Goal: Information Seeking & Learning: Learn about a topic

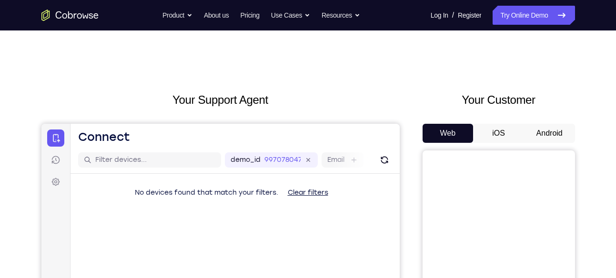
click at [547, 130] on button "Android" at bounding box center [549, 133] width 51 height 19
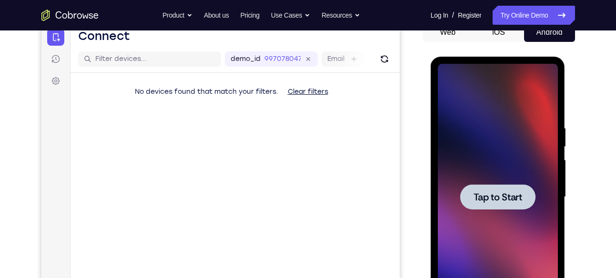
click at [514, 186] on div at bounding box center [497, 196] width 75 height 25
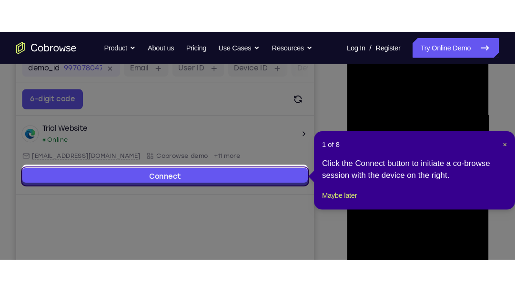
scroll to position [153, 0]
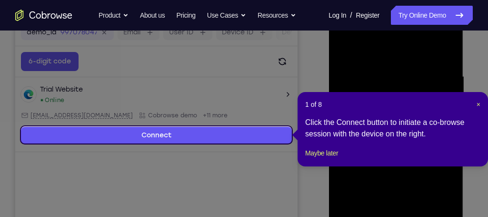
drag, startPoint x: 614, startPoint y: 3, endPoint x: 315, endPoint y: 72, distance: 306.4
click at [315, 72] on icon at bounding box center [247, 108] width 494 height 217
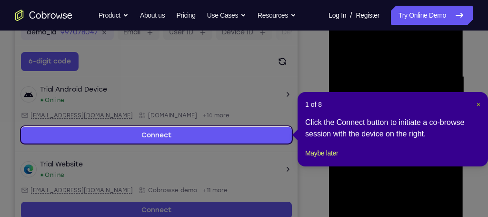
click at [477, 101] on span "×" at bounding box center [479, 105] width 4 height 8
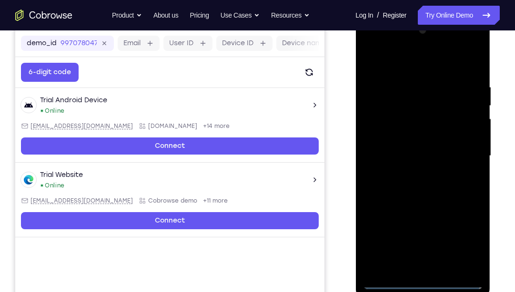
scroll to position [141, 0]
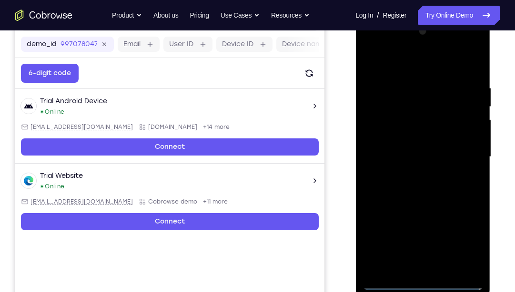
click at [420, 278] on div at bounding box center [423, 157] width 120 height 267
click at [463, 242] on div at bounding box center [423, 157] width 120 height 267
click at [424, 63] on div at bounding box center [423, 157] width 120 height 267
click at [461, 152] on div at bounding box center [423, 157] width 120 height 267
click at [412, 174] on div at bounding box center [423, 157] width 120 height 267
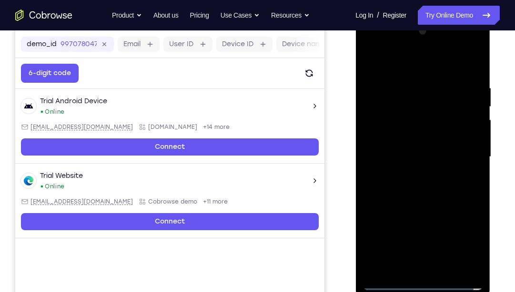
click at [423, 144] on div at bounding box center [423, 157] width 120 height 267
click at [403, 139] on div at bounding box center [423, 157] width 120 height 267
click at [436, 156] on div at bounding box center [423, 157] width 120 height 267
click at [440, 188] on div at bounding box center [423, 157] width 120 height 267
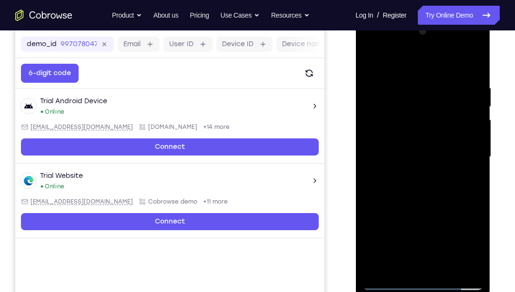
click at [437, 197] on div at bounding box center [423, 157] width 120 height 267
click at [406, 86] on div at bounding box center [423, 157] width 120 height 267
click at [472, 65] on div at bounding box center [423, 157] width 120 height 267
click at [442, 83] on div at bounding box center [423, 157] width 120 height 267
click at [470, 161] on div at bounding box center [423, 157] width 120 height 267
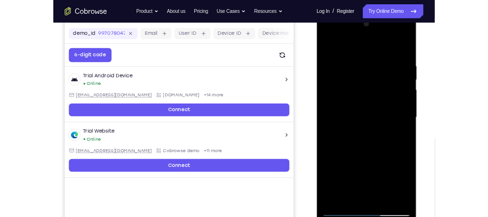
scroll to position [140, 0]
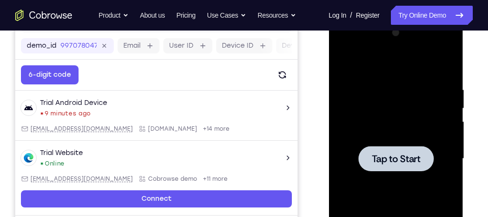
click at [423, 158] on div at bounding box center [395, 158] width 75 height 25
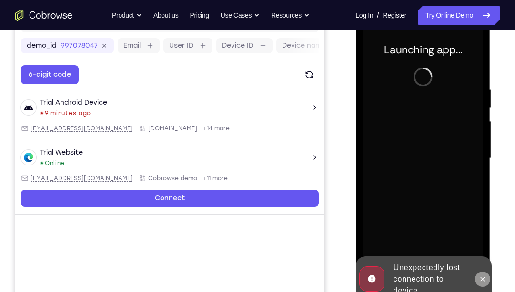
click at [483, 278] on icon at bounding box center [482, 280] width 8 height 8
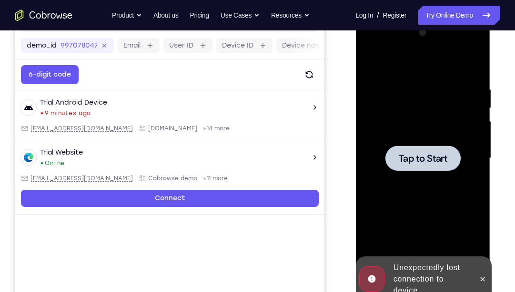
click at [437, 169] on div at bounding box center [422, 158] width 75 height 25
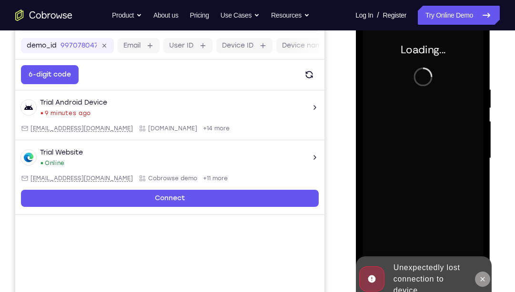
click at [483, 278] on icon at bounding box center [482, 279] width 4 height 4
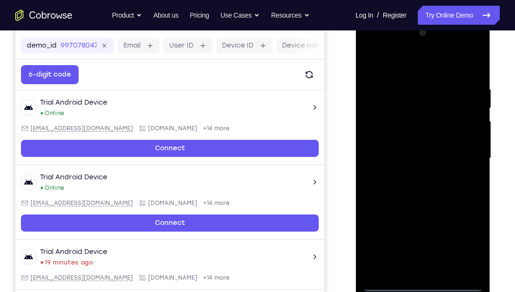
click at [424, 278] on div at bounding box center [423, 158] width 120 height 267
click at [463, 244] on div at bounding box center [423, 158] width 120 height 267
click at [438, 66] on div at bounding box center [423, 158] width 120 height 267
click at [465, 158] on div at bounding box center [423, 158] width 120 height 267
click at [410, 175] on div at bounding box center [423, 158] width 120 height 267
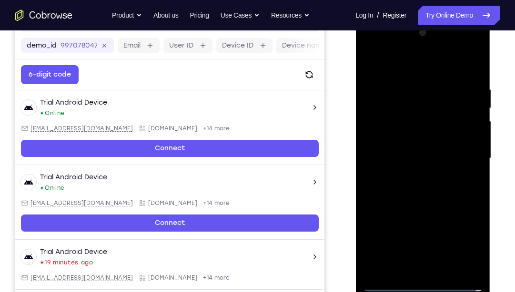
click at [425, 150] on div at bounding box center [423, 158] width 120 height 267
click at [403, 132] on div at bounding box center [423, 158] width 120 height 267
click at [429, 161] on div at bounding box center [423, 158] width 120 height 267
click at [426, 192] on div at bounding box center [423, 158] width 120 height 267
click at [444, 196] on div at bounding box center [423, 158] width 120 height 267
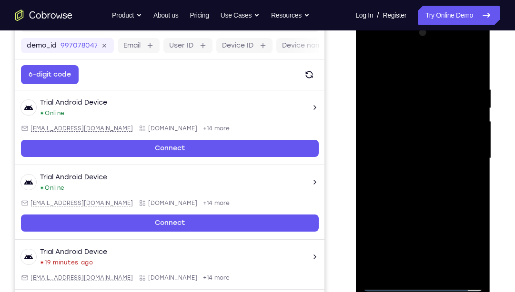
click at [446, 187] on div at bounding box center [423, 158] width 120 height 267
drag, startPoint x: 419, startPoint y: 70, endPoint x: 422, endPoint y: 42, distance: 27.3
click at [422, 42] on div at bounding box center [423, 158] width 120 height 267
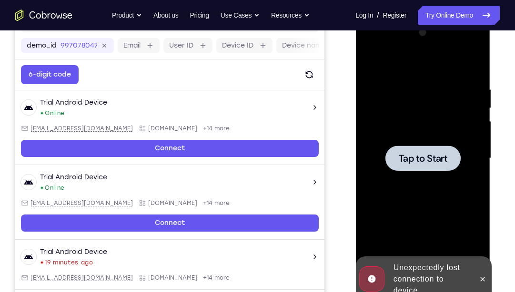
click at [434, 172] on div at bounding box center [423, 158] width 120 height 267
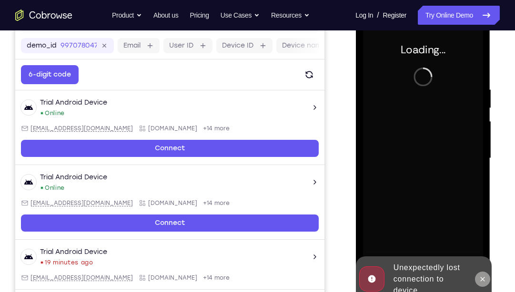
click at [479, 278] on icon at bounding box center [482, 280] width 8 height 8
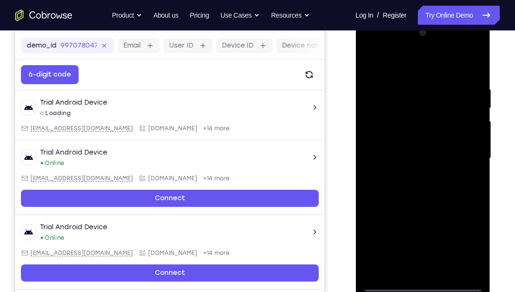
click at [425, 278] on div at bounding box center [423, 158] width 120 height 267
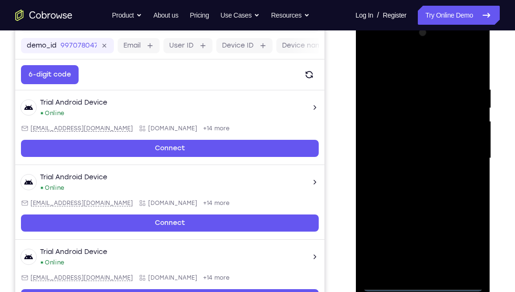
click at [469, 249] on div at bounding box center [423, 158] width 120 height 267
click at [429, 68] on div at bounding box center [423, 158] width 120 height 267
click at [464, 157] on div at bounding box center [423, 158] width 120 height 267
click at [411, 176] on div at bounding box center [423, 158] width 120 height 267
click at [415, 149] on div at bounding box center [423, 158] width 120 height 267
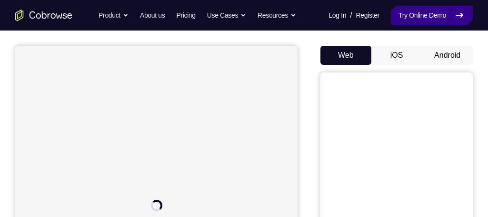
scroll to position [78, 0]
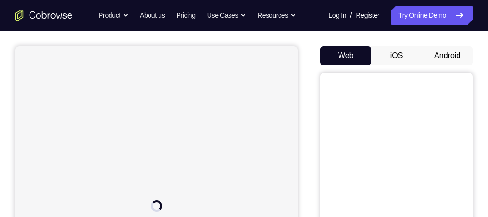
click at [456, 53] on button "Android" at bounding box center [447, 55] width 51 height 19
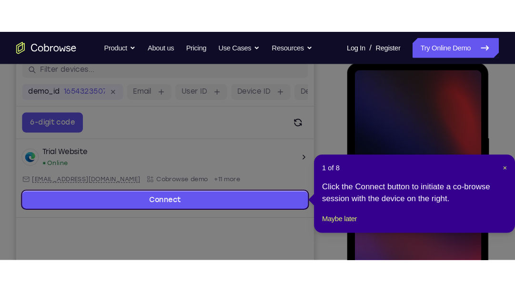
scroll to position [0, 0]
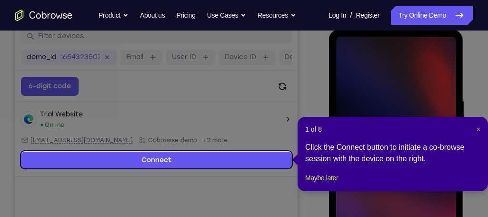
click at [479, 130] on span "×" at bounding box center [479, 129] width 4 height 8
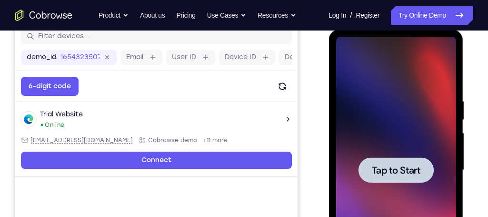
click at [398, 172] on span "Tap to Start" at bounding box center [396, 170] width 49 height 10
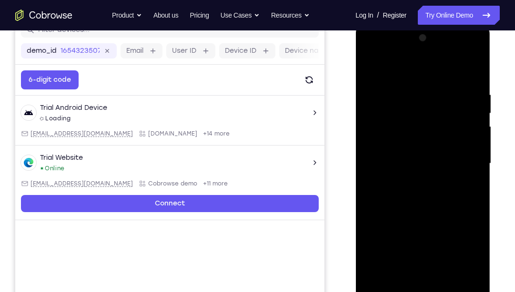
scroll to position [135, 0]
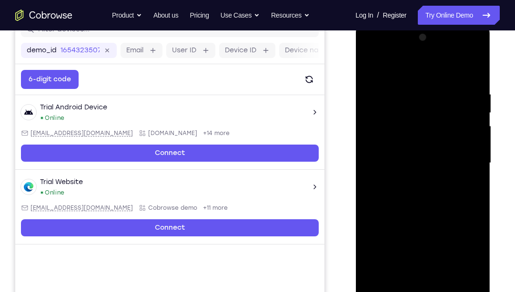
drag, startPoint x: 426, startPoint y: 281, endPoint x: 426, endPoint y: 288, distance: 6.7
click at [426, 216] on div at bounding box center [423, 163] width 120 height 267
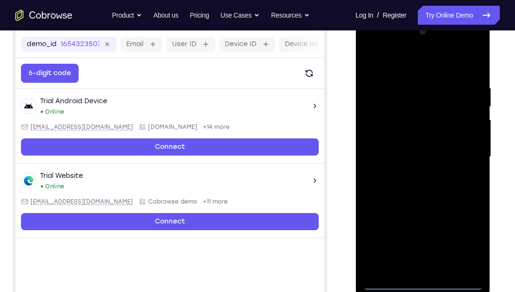
scroll to position [141, 0]
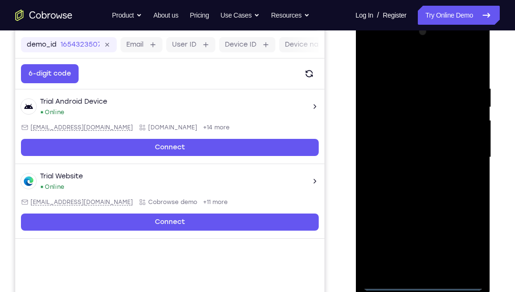
click at [464, 216] on div at bounding box center [423, 157] width 120 height 267
click at [419, 65] on div at bounding box center [423, 157] width 120 height 267
click at [463, 153] on div at bounding box center [423, 157] width 120 height 267
click at [413, 175] on div at bounding box center [423, 157] width 120 height 267
click at [437, 150] on div at bounding box center [423, 157] width 120 height 267
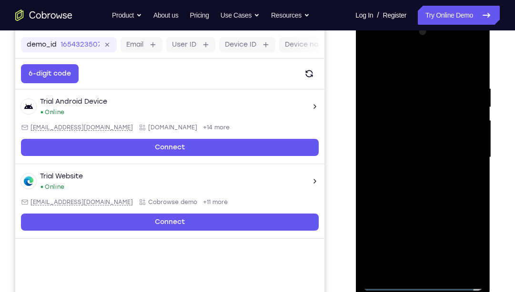
click at [417, 140] on div at bounding box center [423, 157] width 120 height 267
click at [424, 161] on div at bounding box center [423, 157] width 120 height 267
click at [439, 194] on div at bounding box center [423, 157] width 120 height 267
click at [422, 188] on div at bounding box center [423, 157] width 120 height 267
drag, startPoint x: 412, startPoint y: 65, endPoint x: 414, endPoint y: 38, distance: 27.7
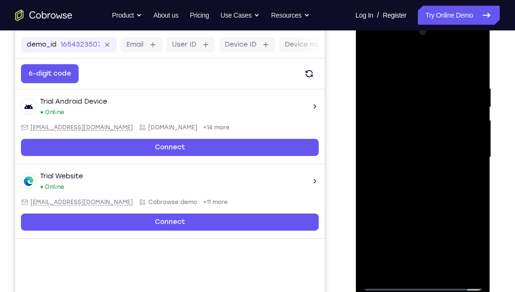
click at [414, 38] on div at bounding box center [423, 157] width 120 height 267
click at [423, 193] on div at bounding box center [423, 157] width 120 height 267
drag, startPoint x: 437, startPoint y: 60, endPoint x: 418, endPoint y: 244, distance: 185.3
click at [418, 216] on div at bounding box center [423, 157] width 120 height 267
click at [411, 155] on div at bounding box center [423, 157] width 120 height 267
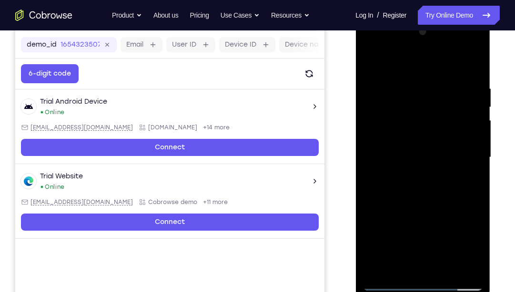
click at [411, 160] on div at bounding box center [423, 157] width 120 height 267
click at [413, 141] on div at bounding box center [423, 157] width 120 height 267
click at [413, 156] on div at bounding box center [423, 157] width 120 height 267
click at [422, 191] on div at bounding box center [423, 157] width 120 height 267
click at [426, 187] on div at bounding box center [423, 157] width 120 height 267
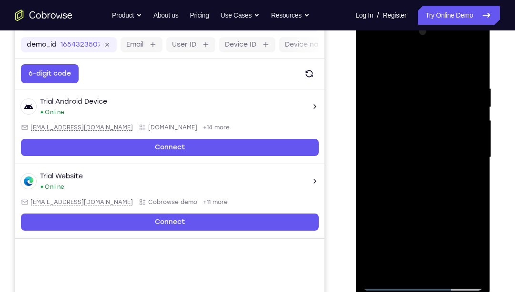
drag, startPoint x: 416, startPoint y: 67, endPoint x: 421, endPoint y: 26, distance: 41.8
click at [421, 26] on div at bounding box center [423, 157] width 120 height 267
click at [471, 170] on div at bounding box center [423, 157] width 120 height 267
click at [426, 193] on div at bounding box center [423, 157] width 120 height 267
click at [400, 216] on div at bounding box center [423, 157] width 120 height 267
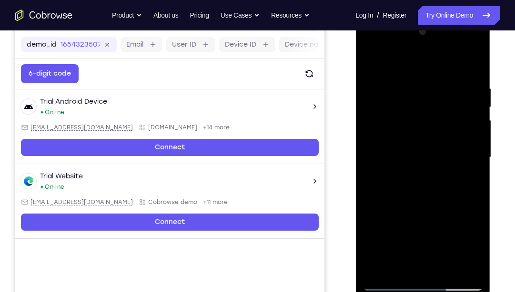
click at [420, 63] on div at bounding box center [423, 157] width 120 height 267
click at [408, 91] on div at bounding box center [423, 157] width 120 height 267
drag, startPoint x: 426, startPoint y: 152, endPoint x: 430, endPoint y: 97, distance: 55.9
click at [430, 97] on div at bounding box center [423, 157] width 120 height 267
drag, startPoint x: 449, startPoint y: 229, endPoint x: 449, endPoint y: 147, distance: 81.9
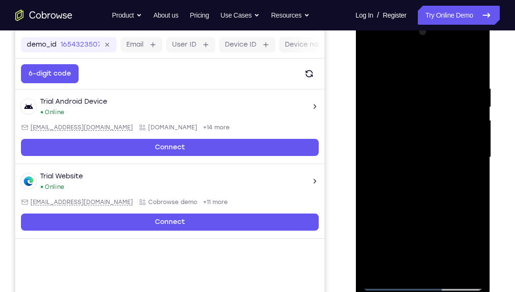
click at [449, 147] on div at bounding box center [423, 157] width 120 height 267
drag, startPoint x: 451, startPoint y: 222, endPoint x: 455, endPoint y: 132, distance: 90.6
click at [455, 132] on div at bounding box center [423, 157] width 120 height 267
drag, startPoint x: 449, startPoint y: 148, endPoint x: 448, endPoint y: 248, distance: 100.5
click at [448, 216] on div at bounding box center [423, 157] width 120 height 267
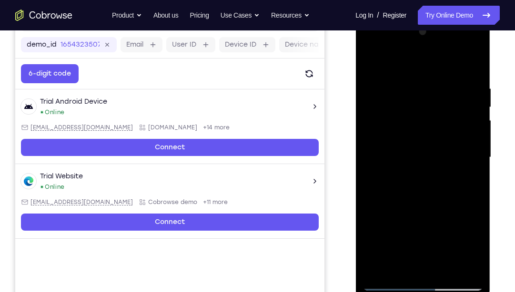
click at [374, 151] on div at bounding box center [423, 157] width 120 height 267
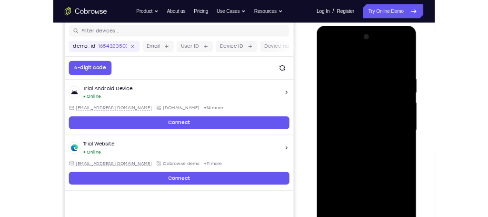
scroll to position [122, 0]
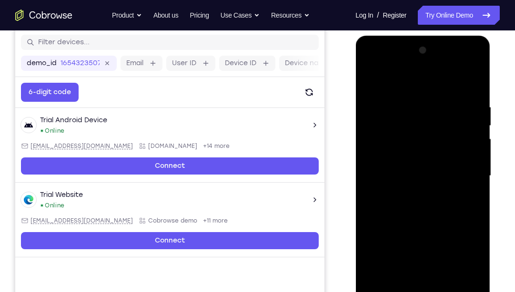
click at [477, 54] on div at bounding box center [423, 176] width 120 height 267
click at [445, 216] on div at bounding box center [423, 176] width 120 height 267
click at [429, 216] on div at bounding box center [423, 176] width 120 height 267
